Goal: Information Seeking & Learning: Learn about a topic

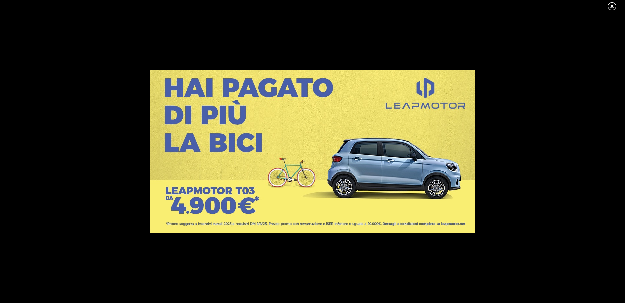
click at [614, 5] on link at bounding box center [615, 7] width 16 height 10
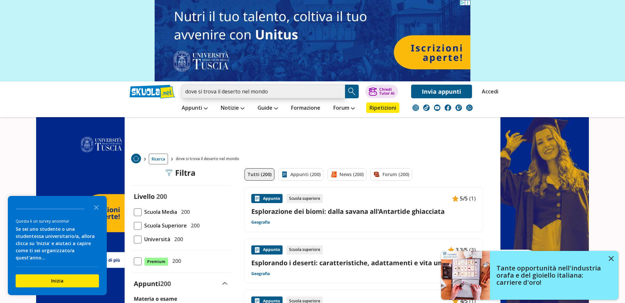
drag, startPoint x: 274, startPoint y: 93, endPoint x: 97, endPoint y: 82, distance: 178.0
click at [182, 85] on input "dove si trova il deserto nel mondo" at bounding box center [263, 92] width 163 height 14
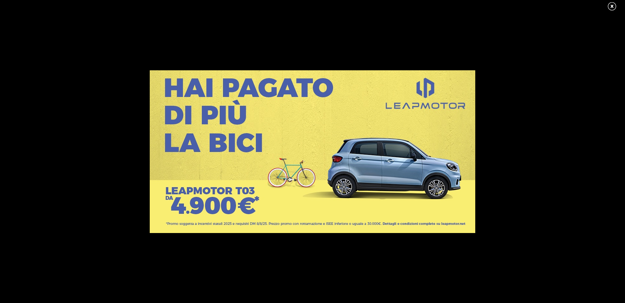
click at [613, 6] on link at bounding box center [615, 7] width 16 height 10
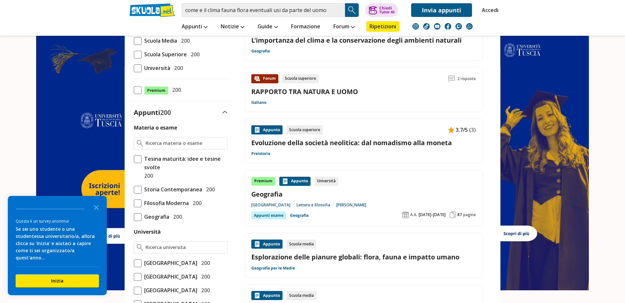
scroll to position [45, 0]
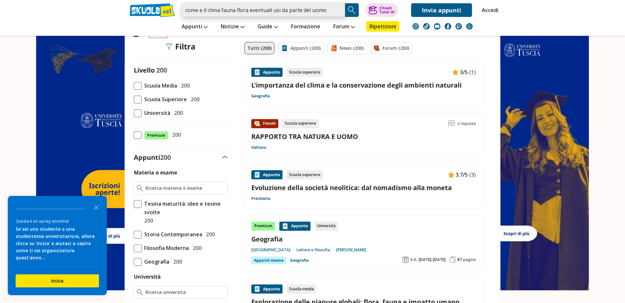
click at [329, 13] on input "come e il clima fauna flora eventuali usi da parte del uomo" at bounding box center [263, 10] width 163 height 14
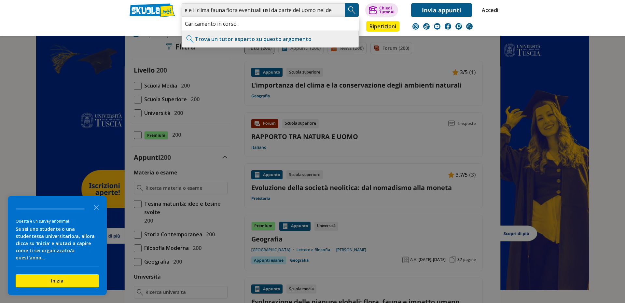
scroll to position [0, 14]
type input "come e il clima fauna flora eventuali usi da parte del uomo nel deserto"
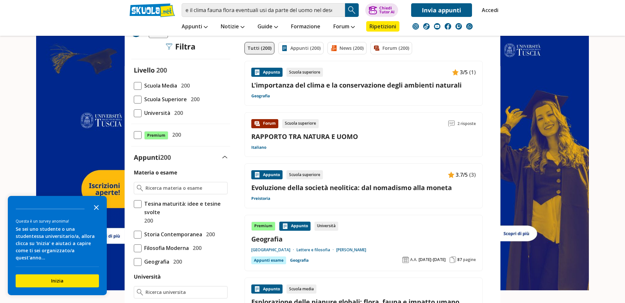
click at [99, 210] on icon "Close the survey" at bounding box center [96, 206] width 13 height 13
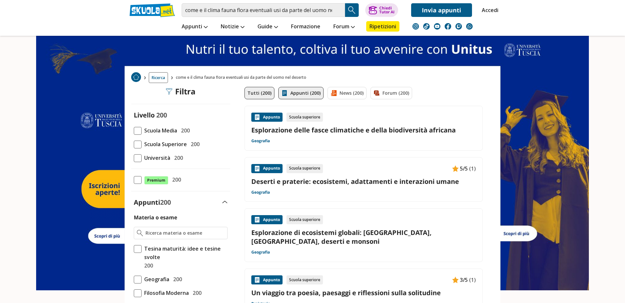
click at [284, 91] on img at bounding box center [284, 93] width 7 height 7
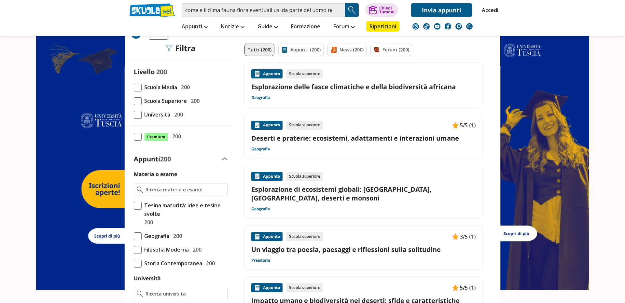
scroll to position [45, 0]
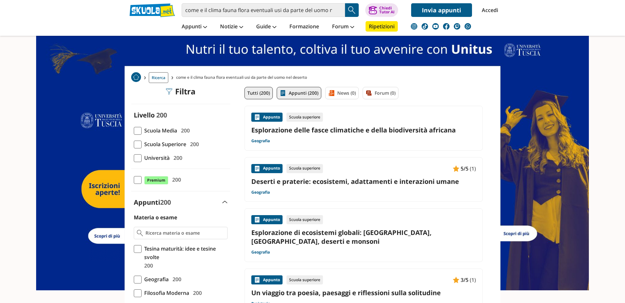
drag, startPoint x: 252, startPoint y: 87, endPoint x: 248, endPoint y: 92, distance: 6.1
click at [252, 87] on link "Tutti (200)" at bounding box center [258, 93] width 28 height 12
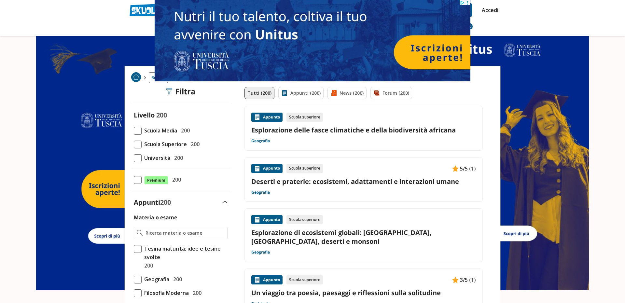
click at [282, 177] on link "Deserti e praterie: ecosistemi, adattamenti e interazioni umane" at bounding box center [363, 181] width 225 height 9
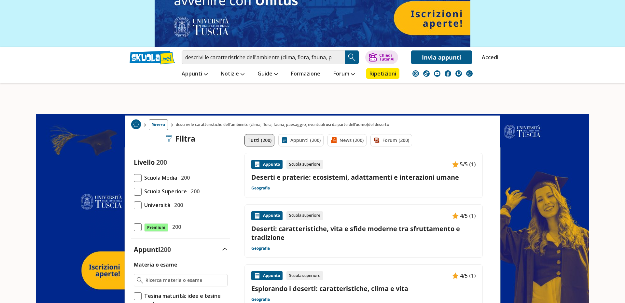
scroll to position [45, 0]
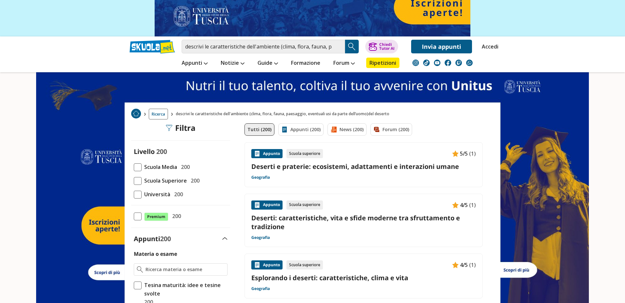
click at [289, 160] on div "Appunto Scuola superiore 5/5 (1) Deserti e praterie: ecosistemi, adattamenti e …" at bounding box center [363, 164] width 225 height 31
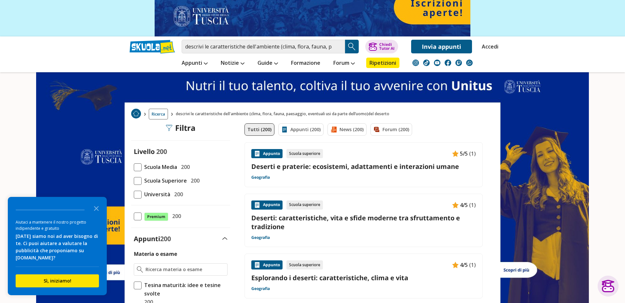
click at [358, 44] on button "Search Button" at bounding box center [352, 47] width 14 height 14
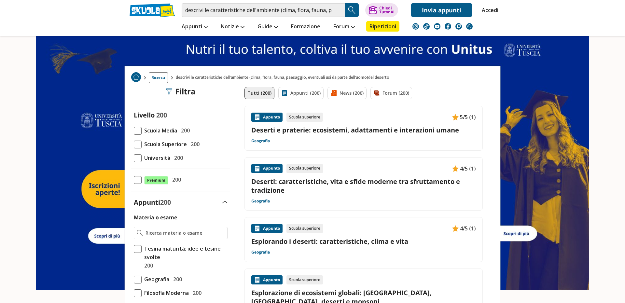
click at [301, 122] on div "Appunto Scuola superiore 5/5 (1) Deserti e praterie: ecosistemi, adattamenti e …" at bounding box center [363, 128] width 225 height 31
